Goal: Browse casually

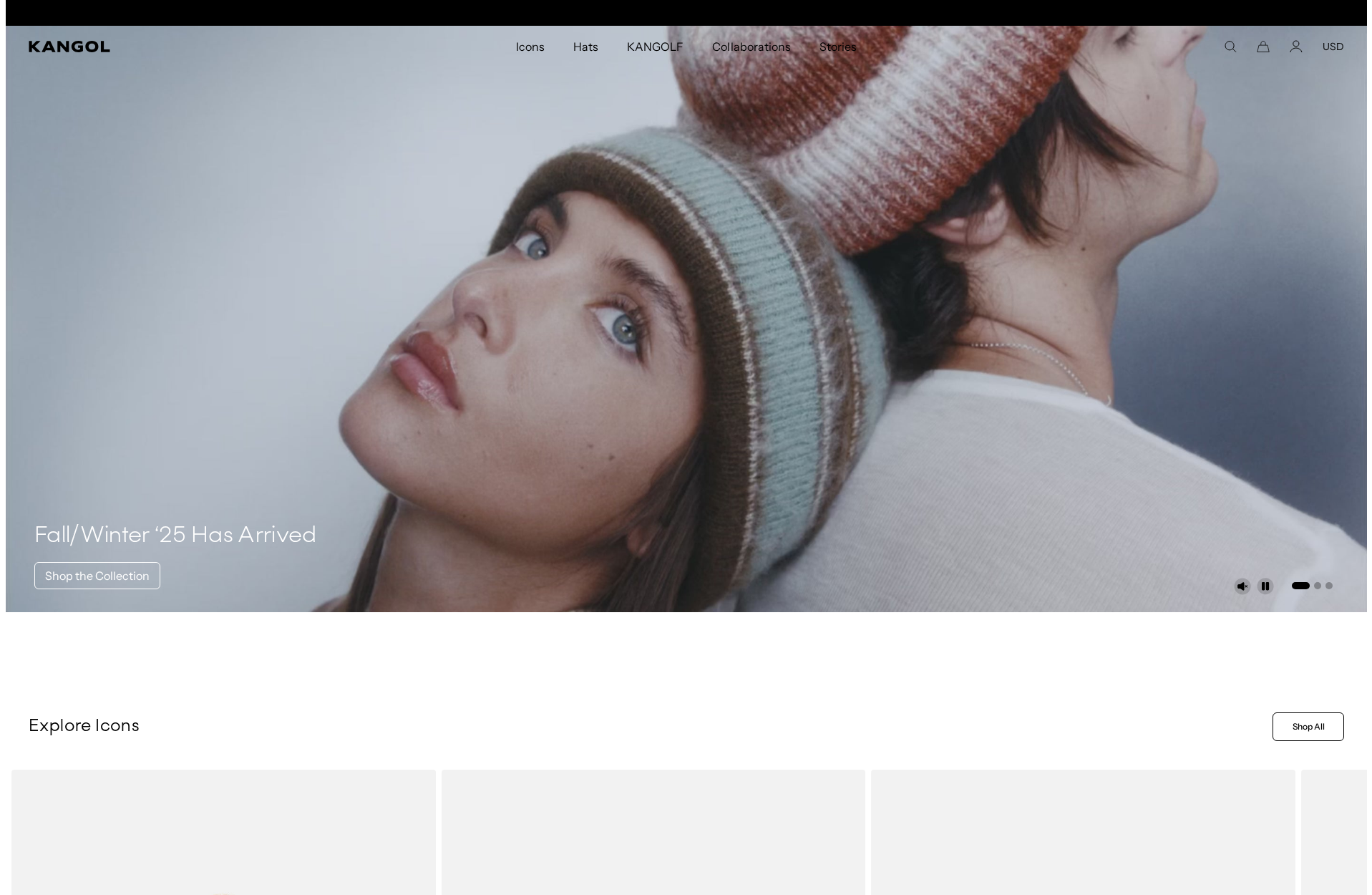
scroll to position [0, 295]
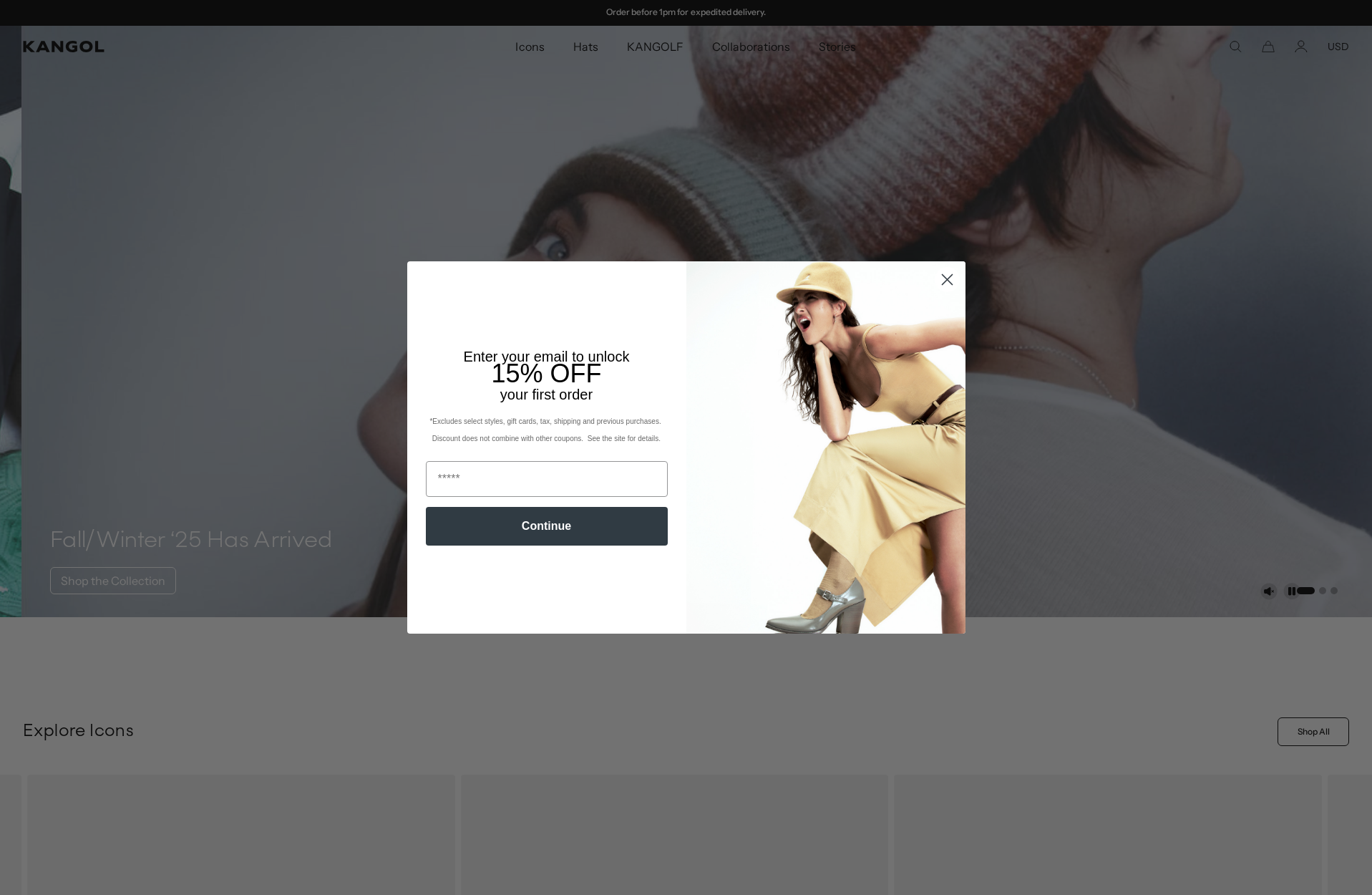
click at [951, 283] on icon "Close dialog" at bounding box center [947, 280] width 10 height 10
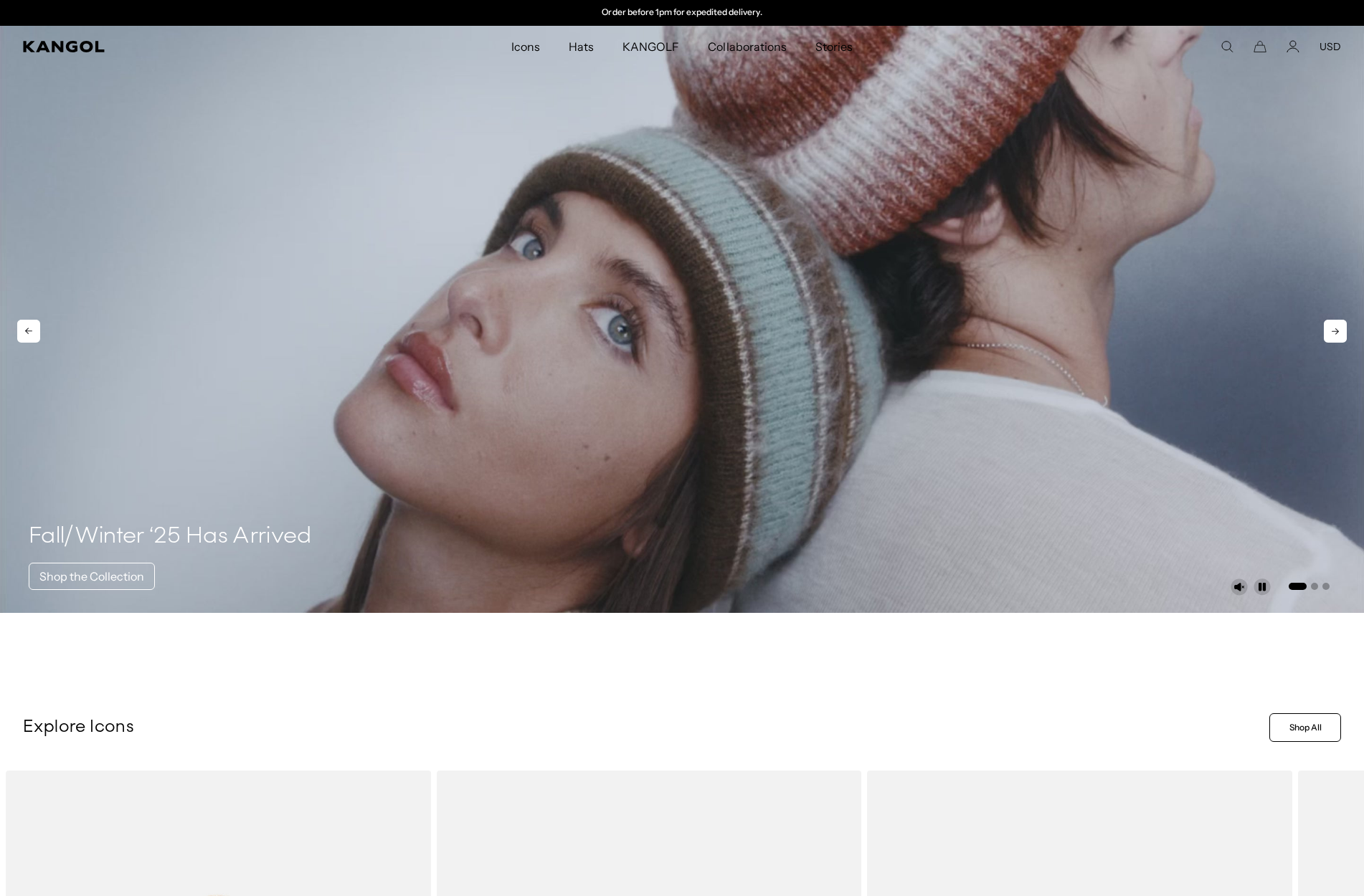
click at [1344, 330] on icon at bounding box center [1335, 331] width 23 height 23
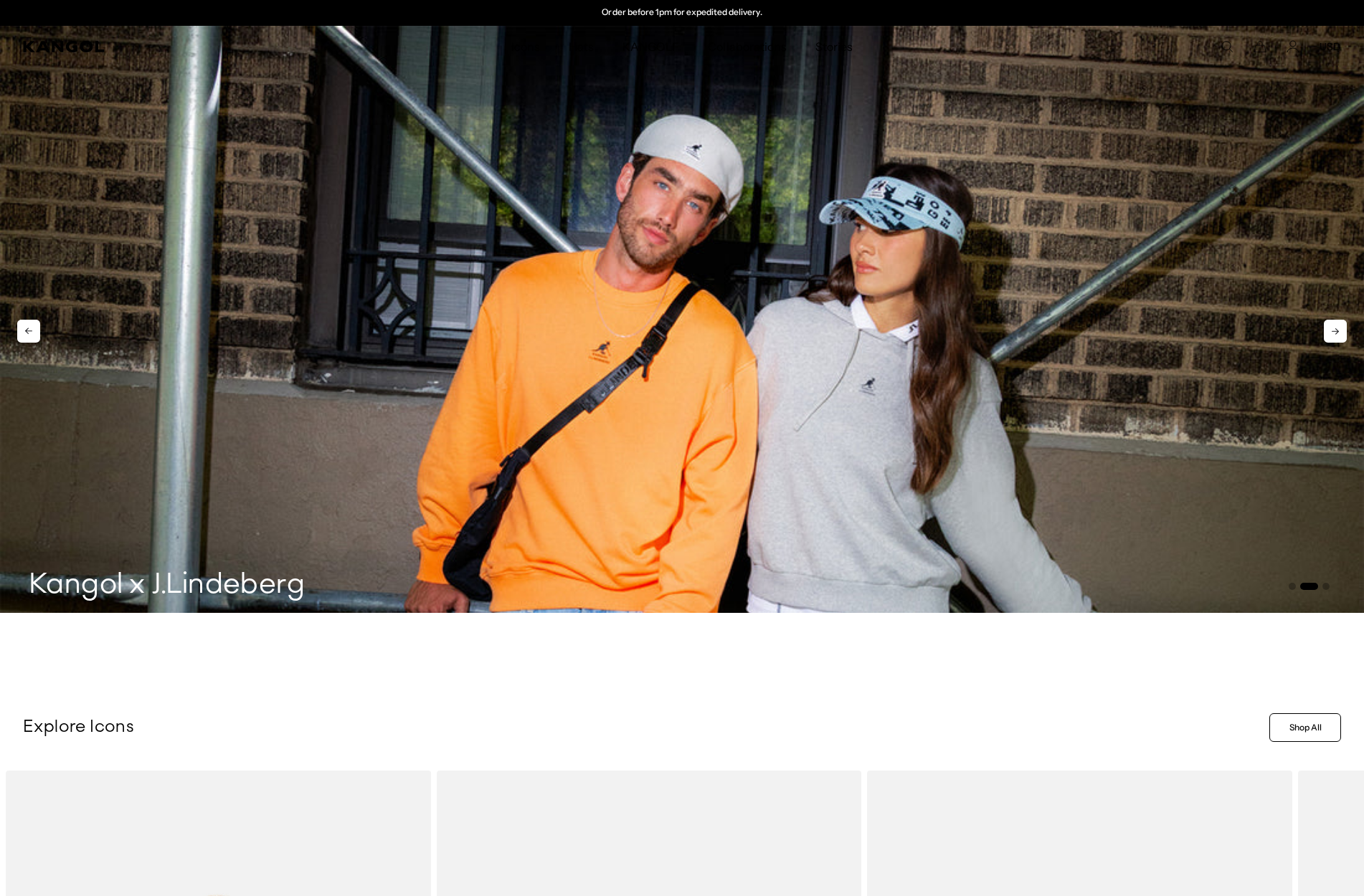
click at [1342, 331] on icon at bounding box center [1335, 331] width 23 height 23
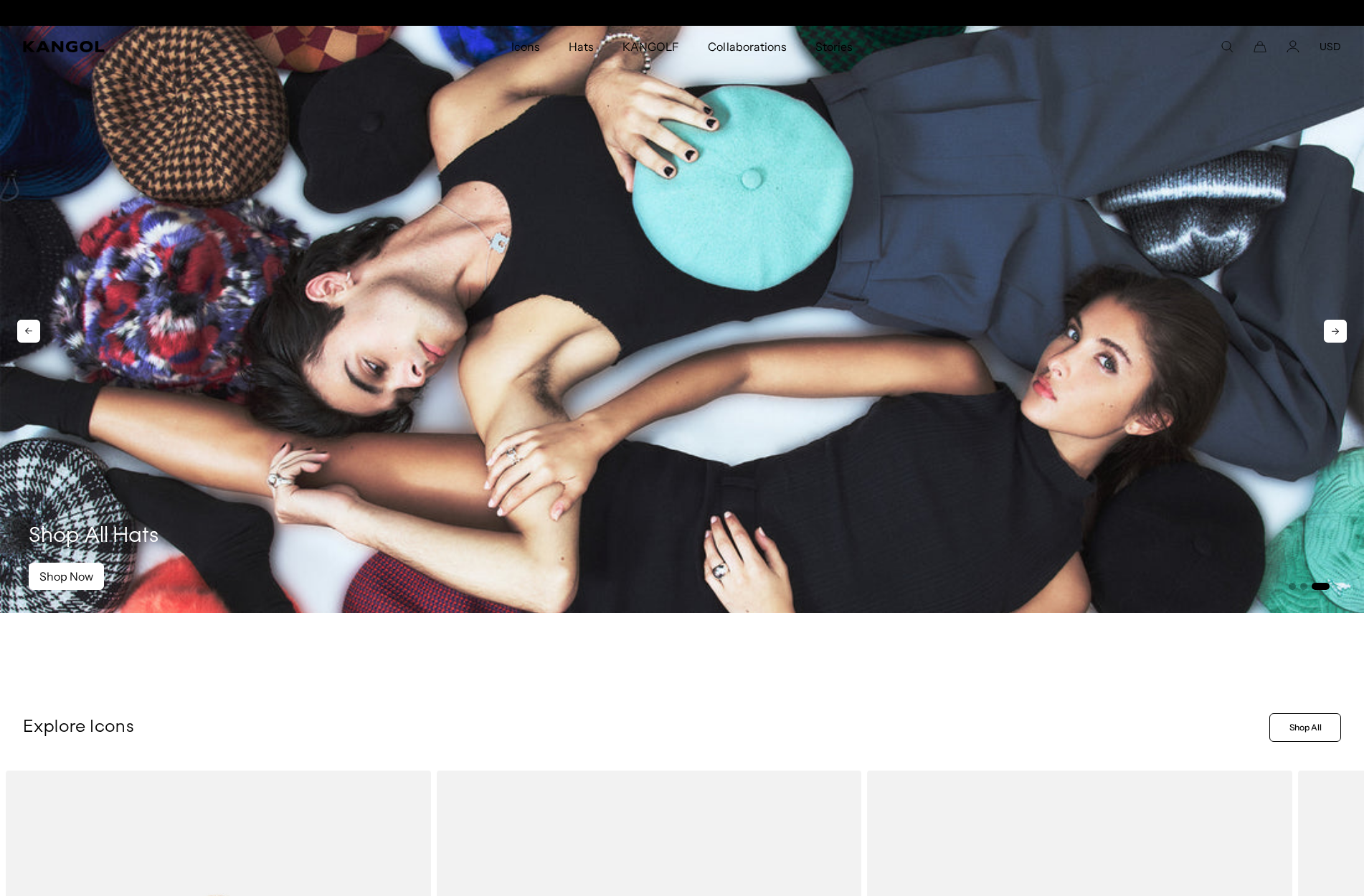
scroll to position [0, 0]
click at [1341, 333] on icon at bounding box center [1335, 331] width 23 height 23
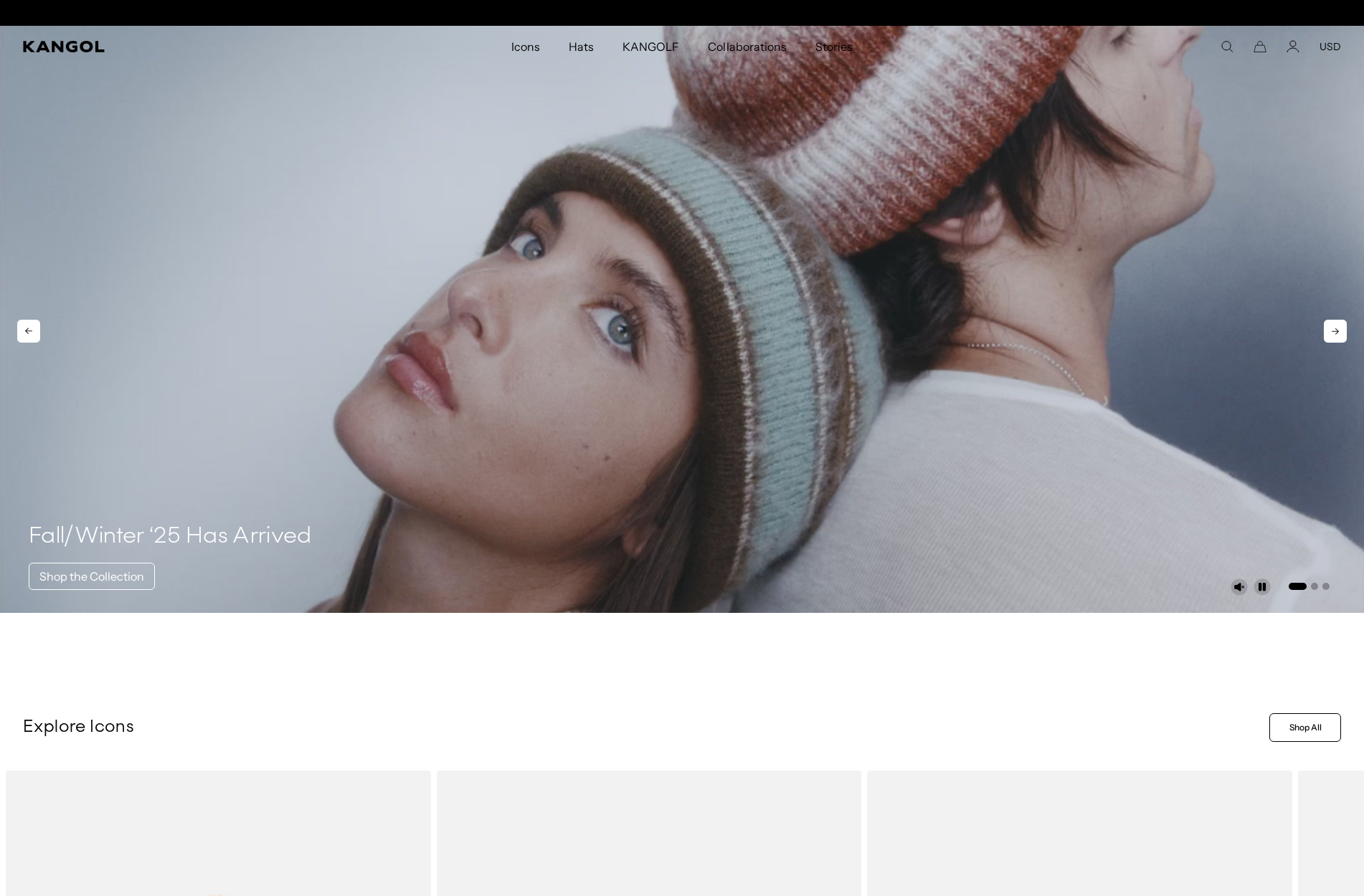
click at [1341, 333] on icon at bounding box center [1335, 331] width 23 height 23
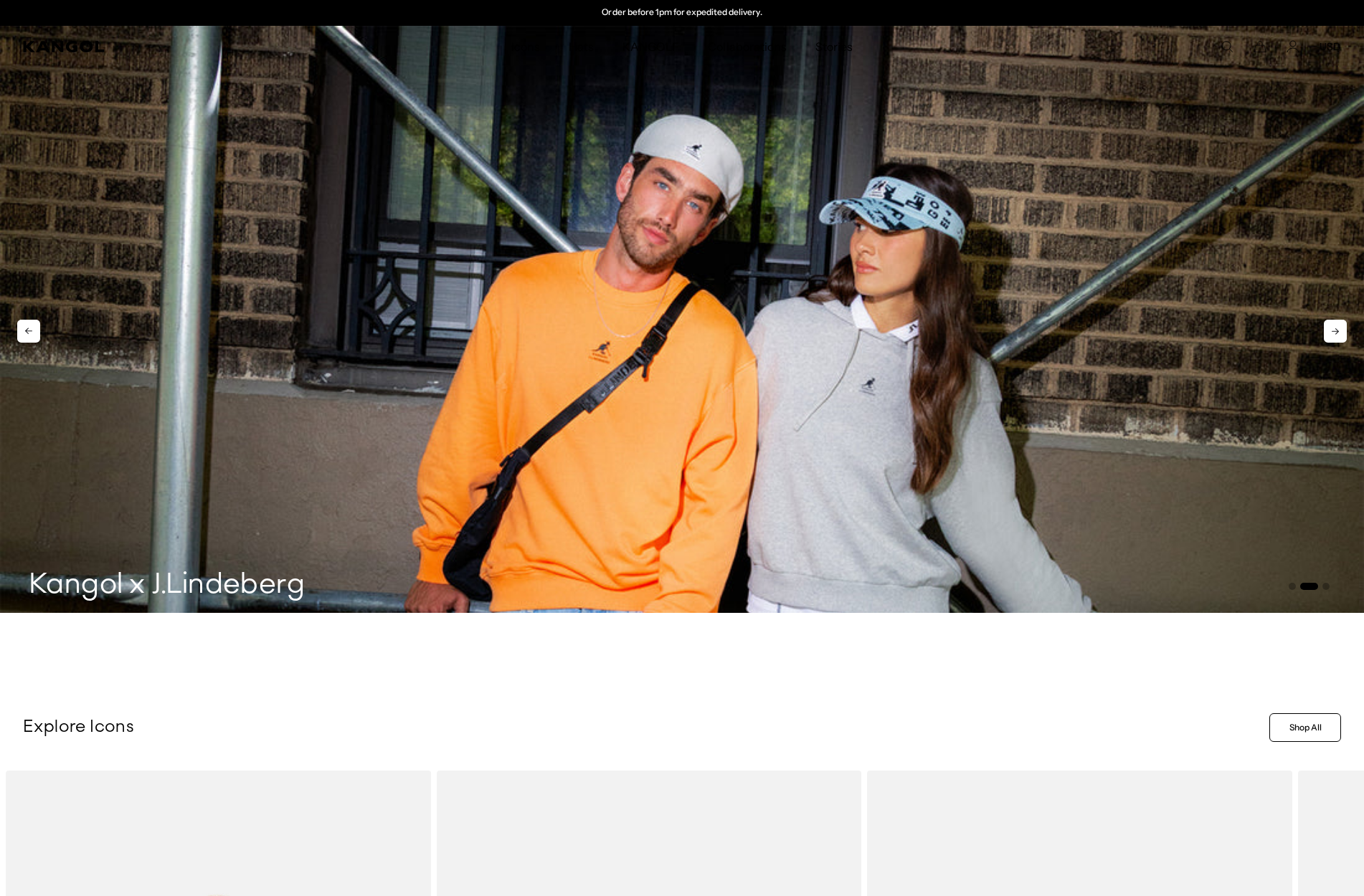
click at [1341, 333] on icon at bounding box center [1335, 331] width 23 height 23
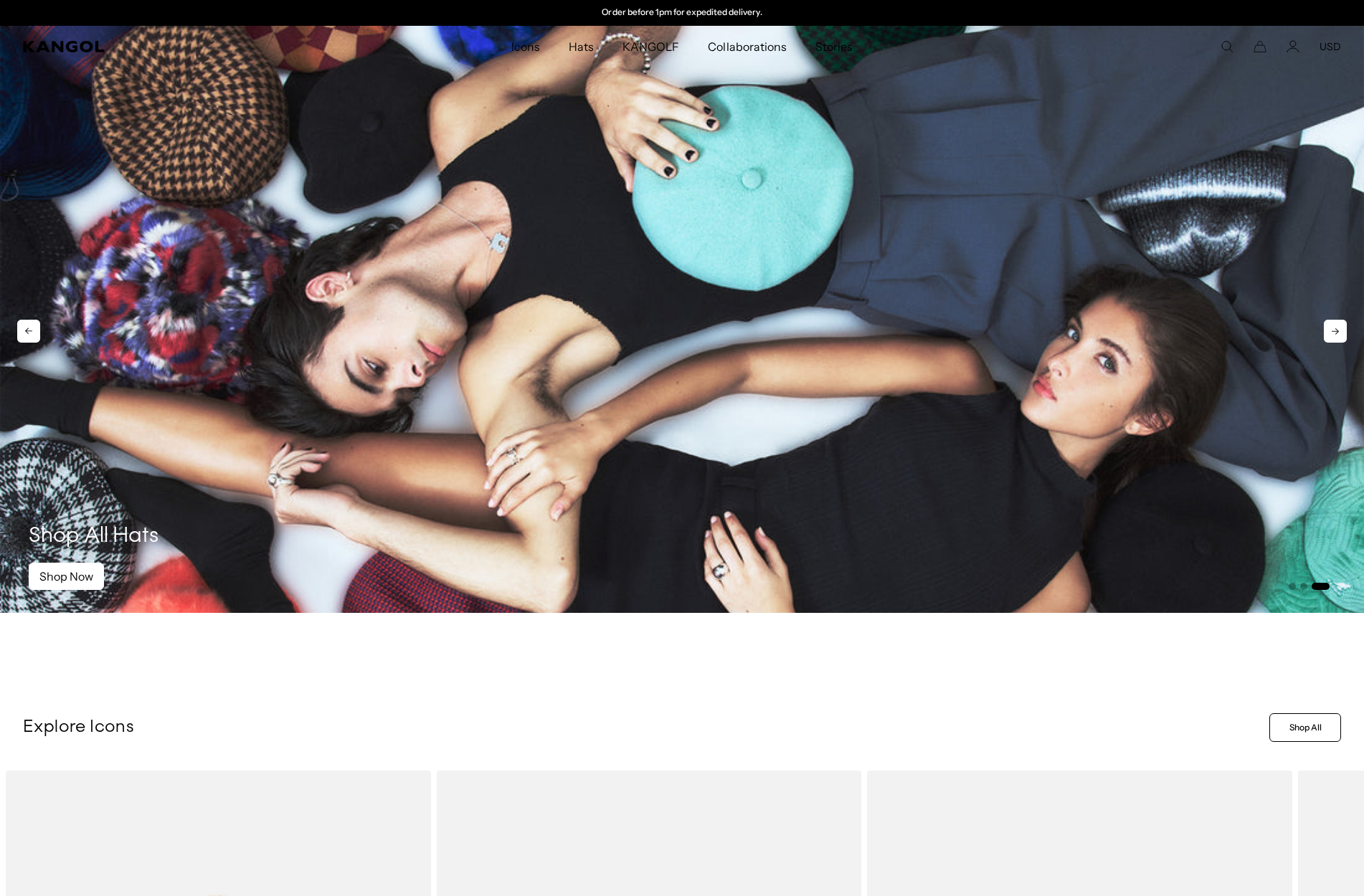
click at [1341, 333] on icon at bounding box center [1335, 331] width 23 height 23
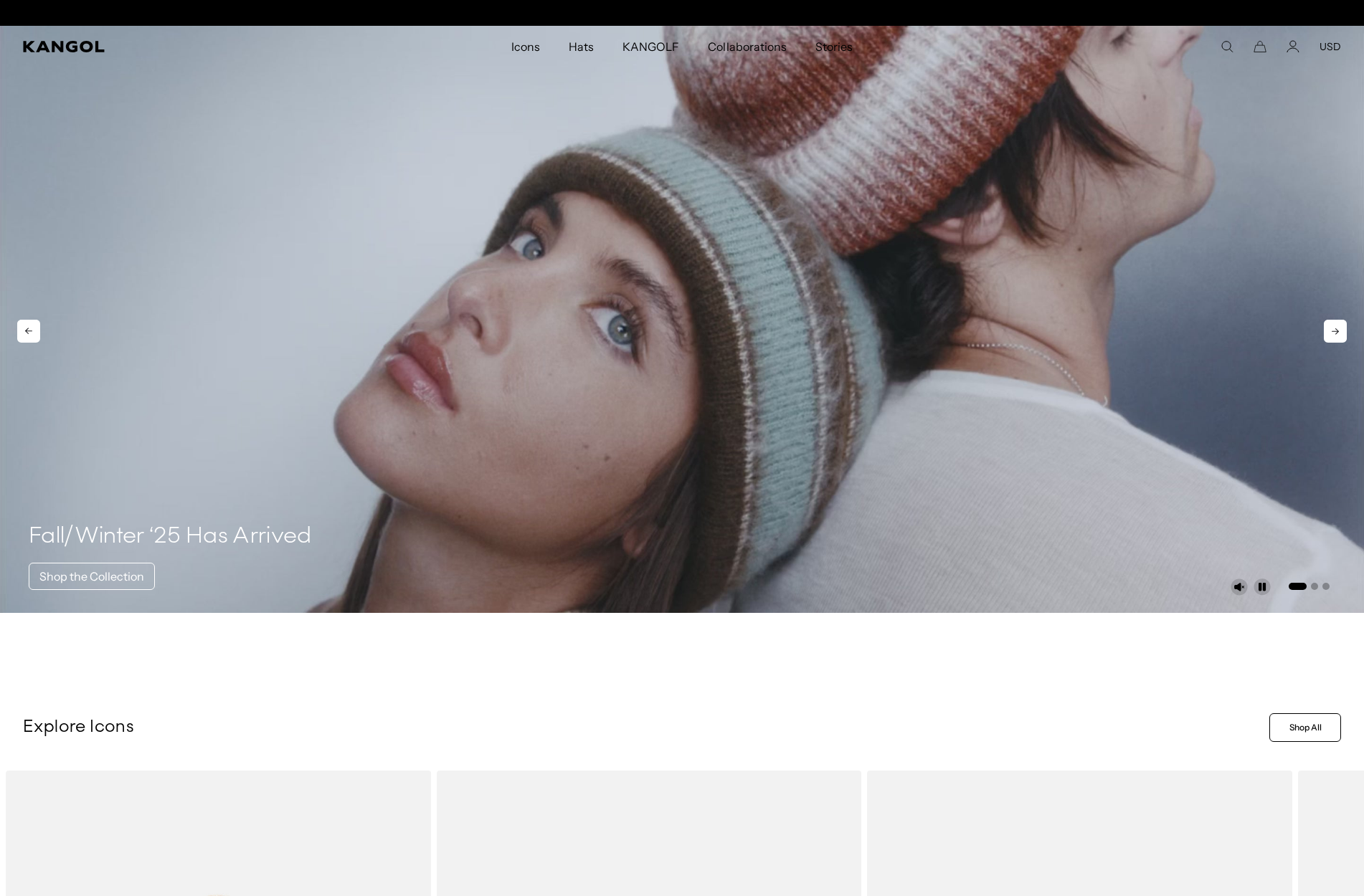
scroll to position [0, 0]
click at [1341, 333] on icon at bounding box center [1335, 331] width 23 height 23
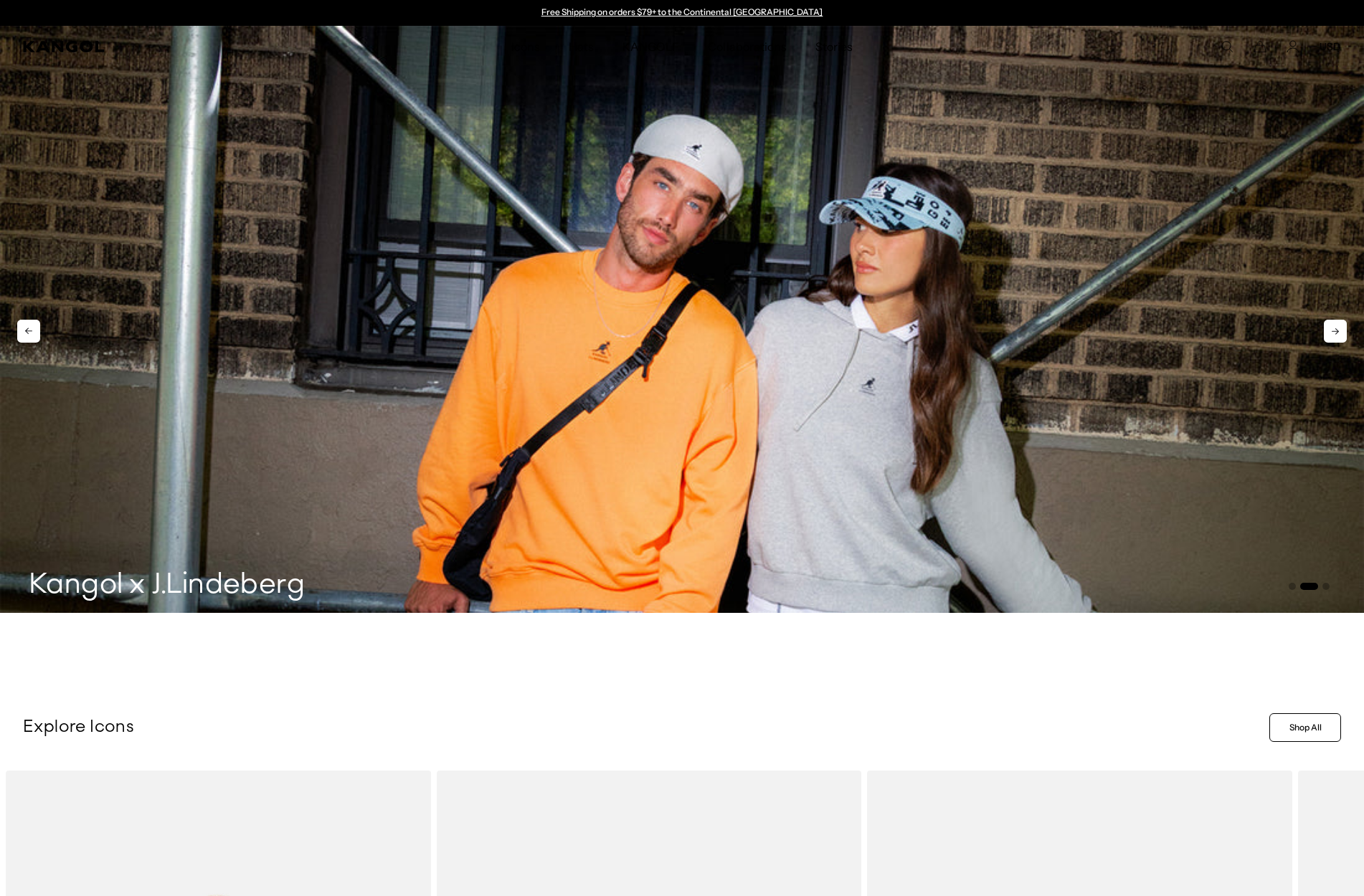
click at [1341, 333] on icon at bounding box center [1335, 331] width 23 height 23
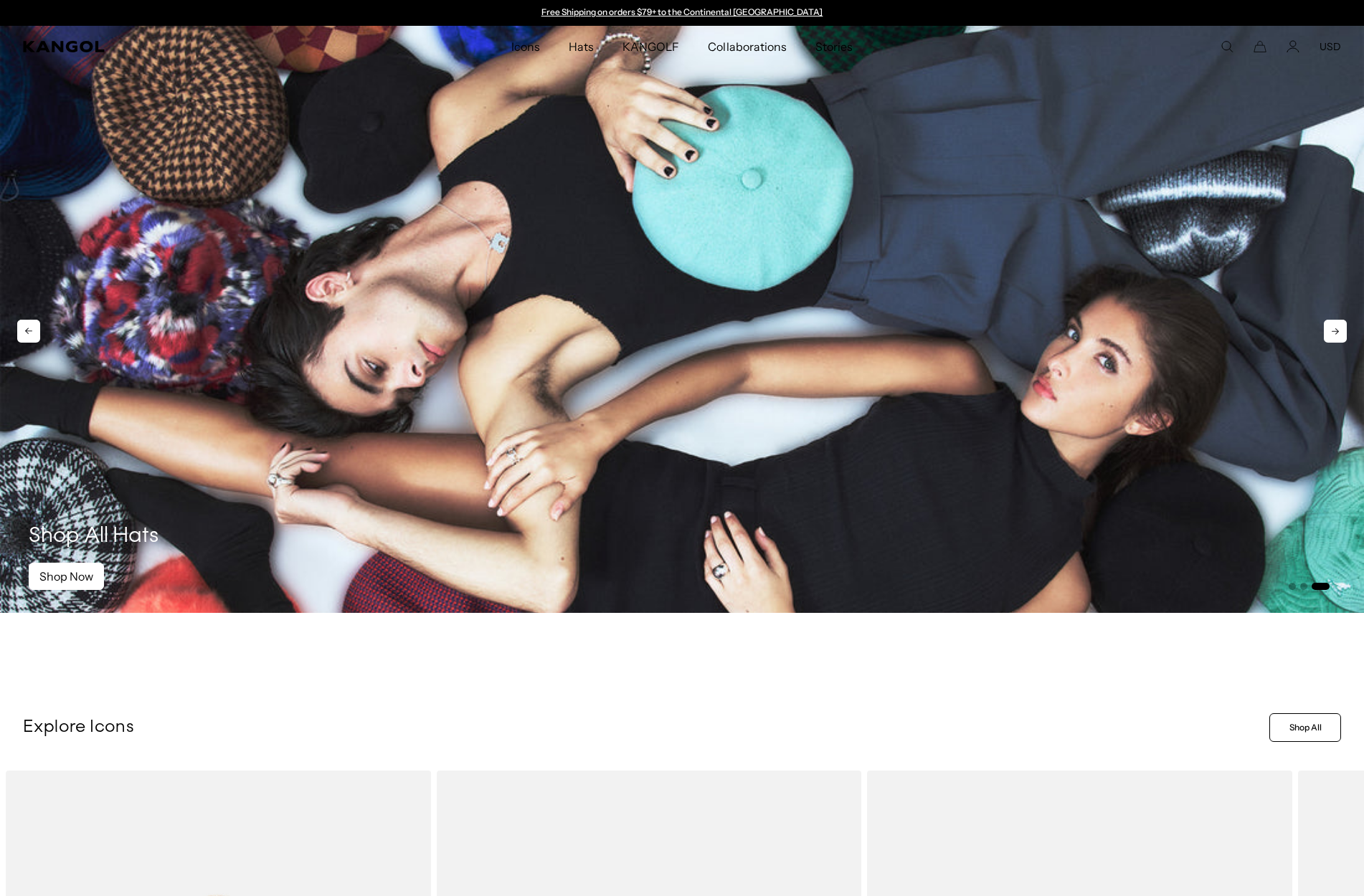
click at [1341, 333] on icon at bounding box center [1335, 331] width 23 height 23
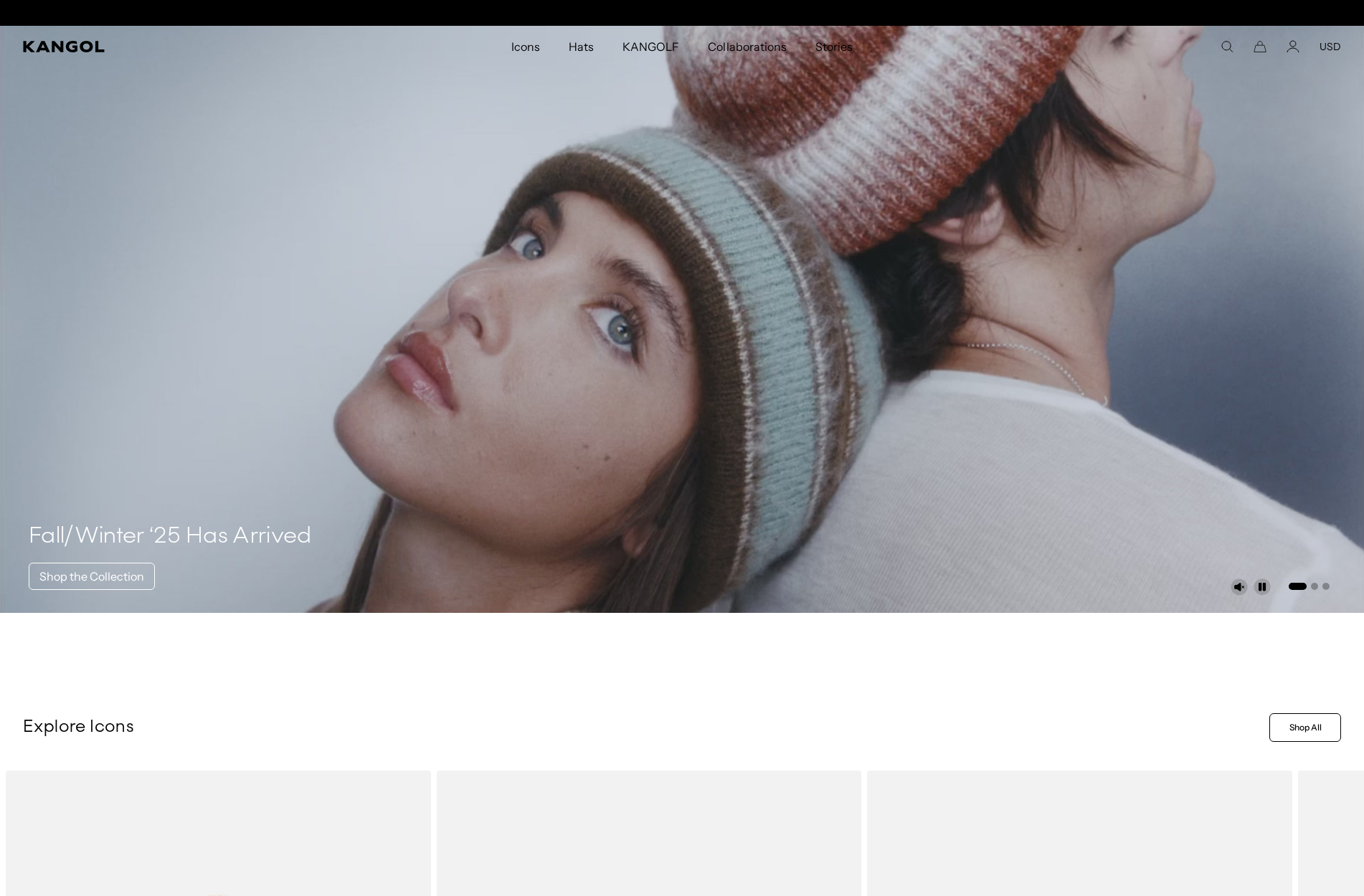
scroll to position [0, 295]
